Goal: Information Seeking & Learning: Learn about a topic

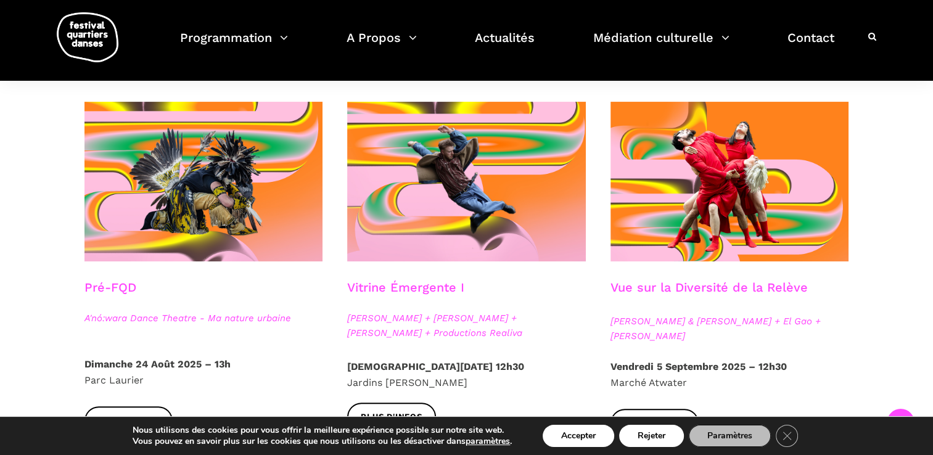
scroll to position [308, 0]
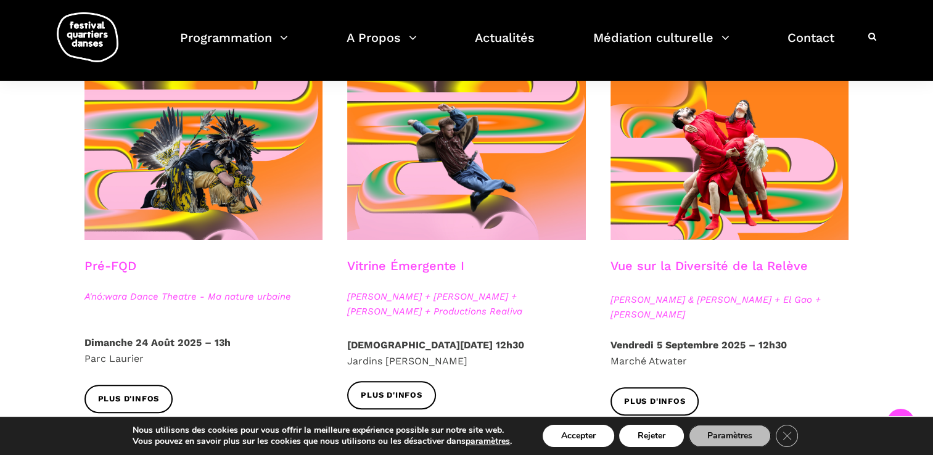
drag, startPoint x: 107, startPoint y: 264, endPoint x: 39, endPoint y: 268, distance: 67.3
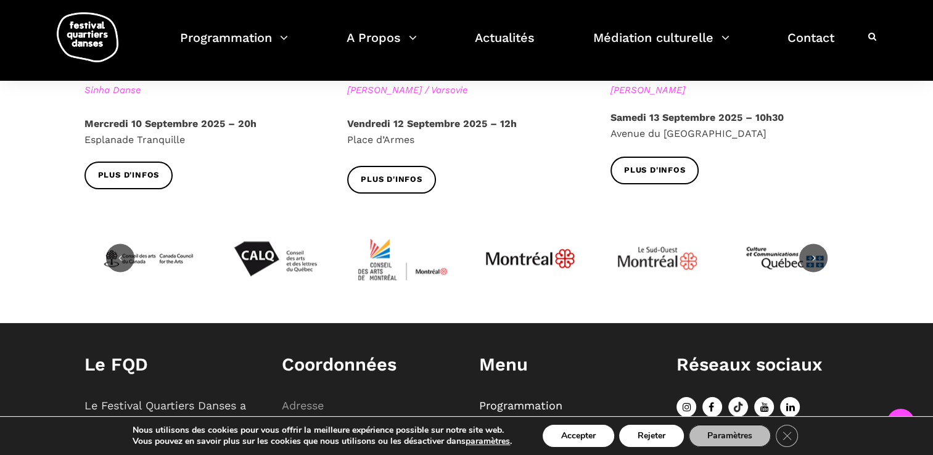
scroll to position [1603, 0]
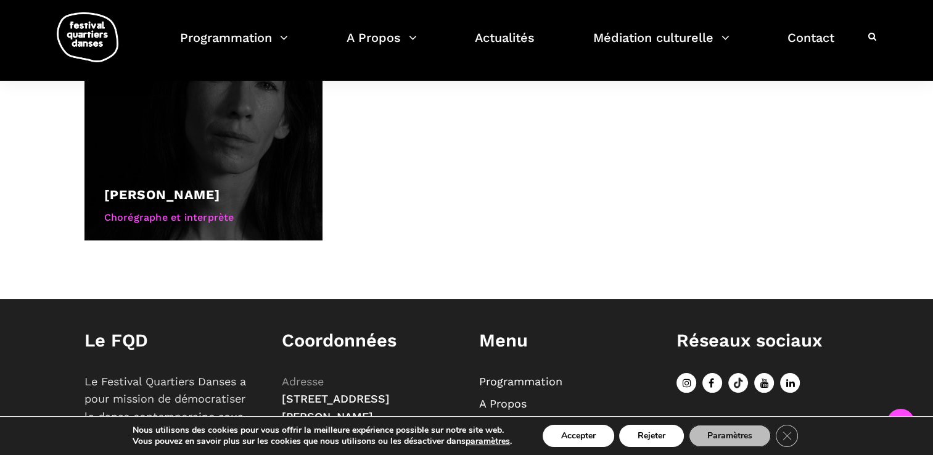
scroll to position [802, 0]
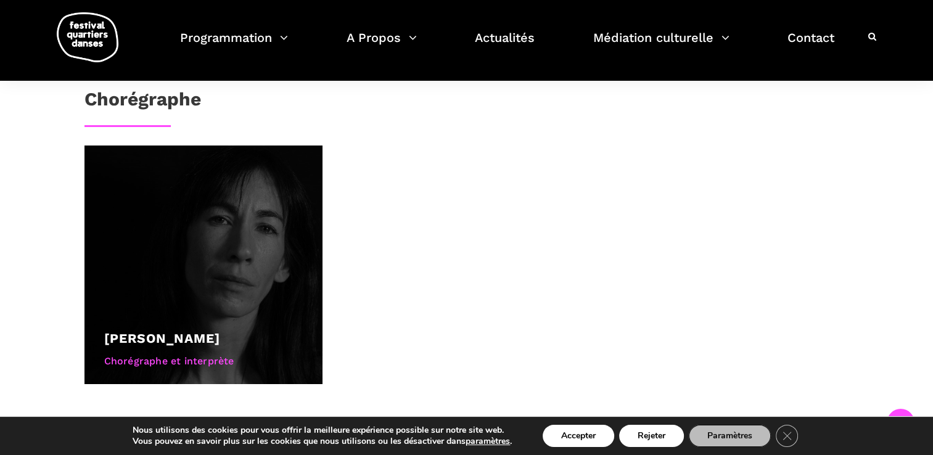
click at [197, 360] on div "Chorégraphe et interprète" at bounding box center [203, 361] width 199 height 16
click at [213, 255] on div at bounding box center [203, 265] width 239 height 239
click at [173, 348] on div "[PERSON_NAME] Chorégraphe et interprète" at bounding box center [203, 351] width 199 height 46
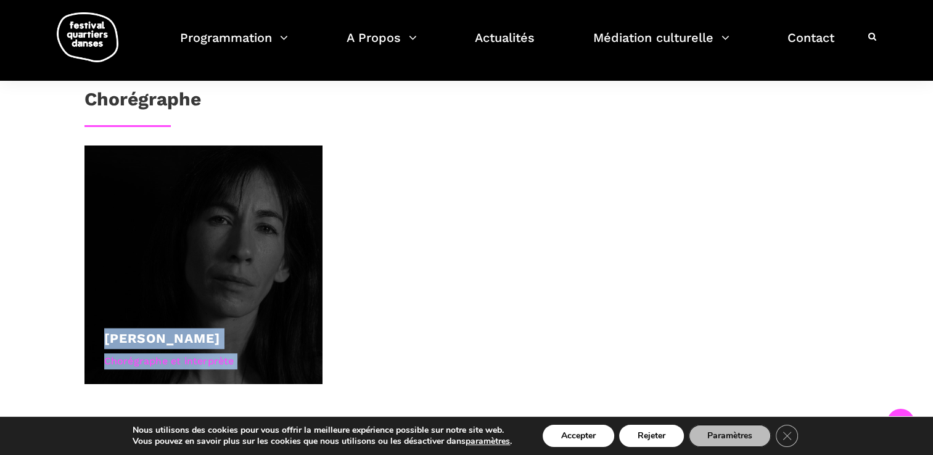
click at [173, 348] on div "[PERSON_NAME] Chorégraphe et interprète" at bounding box center [203, 351] width 199 height 46
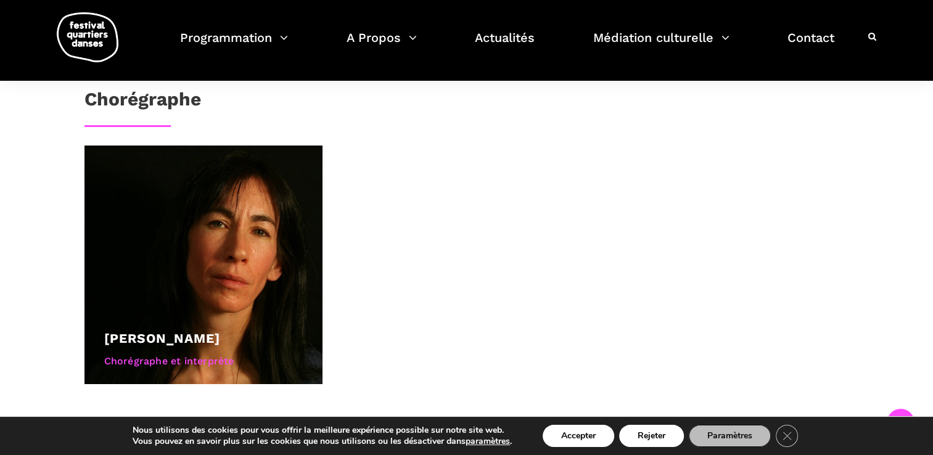
click at [2, 189] on div "Au programme A'nó:wara Dance Theatre - Ma nature urbaine (25min) Autochtone, dy…" at bounding box center [466, 4] width 933 height 876
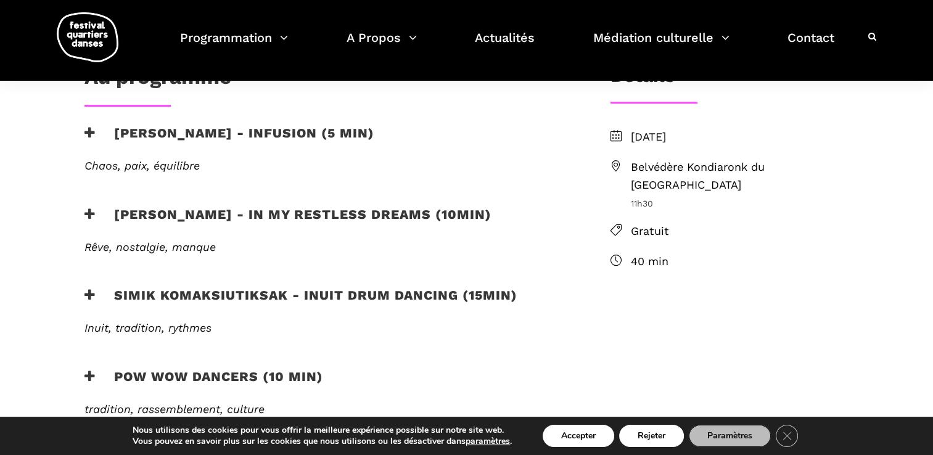
scroll to position [185, 0]
